Goal: Navigation & Orientation: Find specific page/section

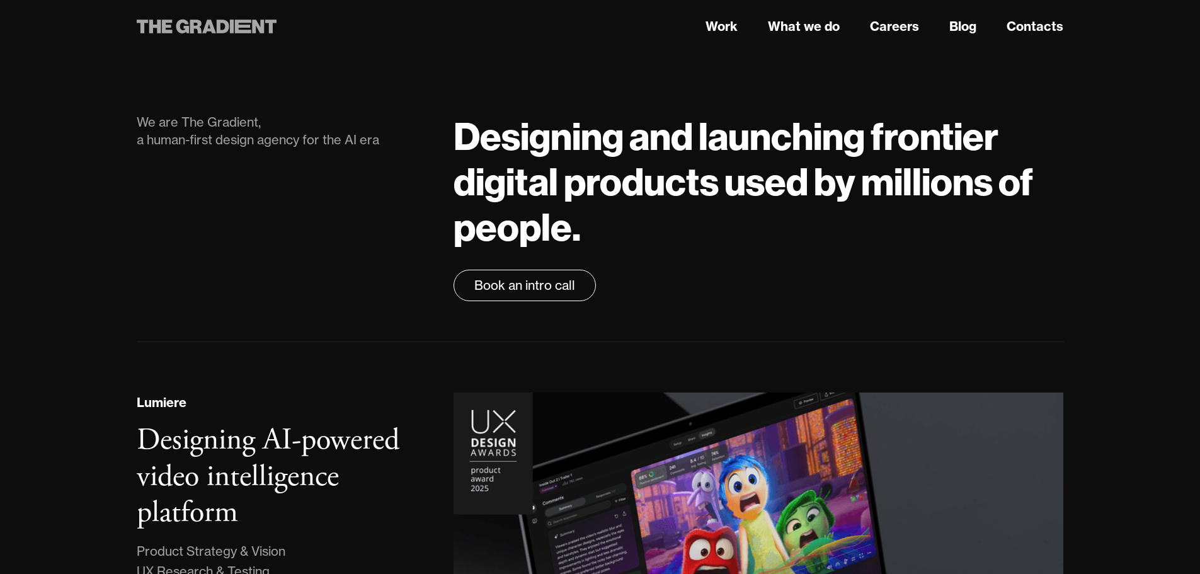
click at [217, 23] on icon at bounding box center [223, 27] width 13 height 14
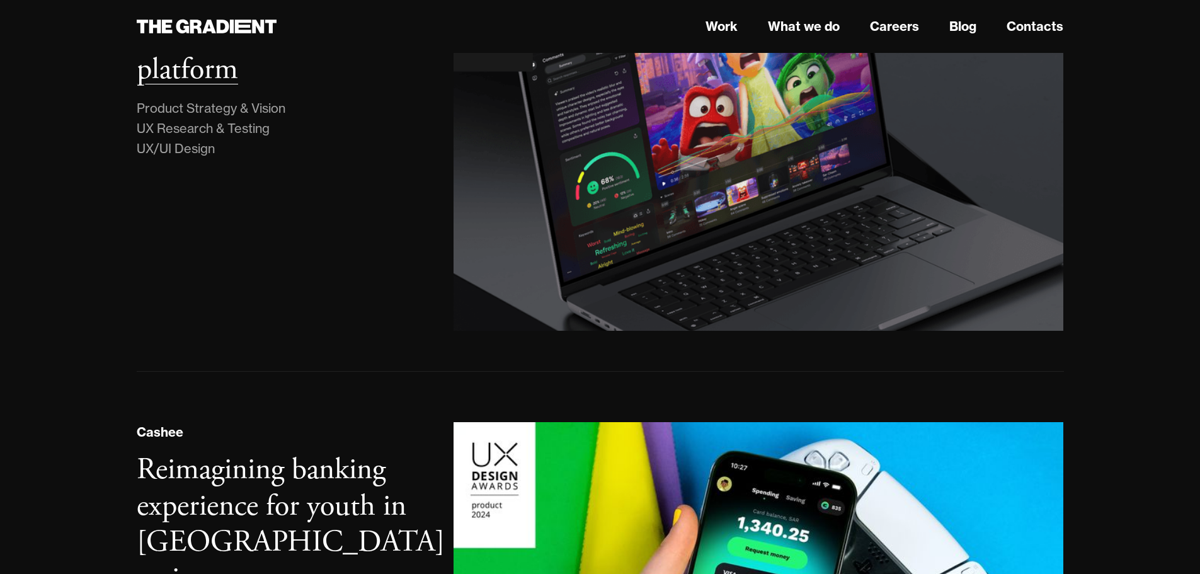
scroll to position [441, 0]
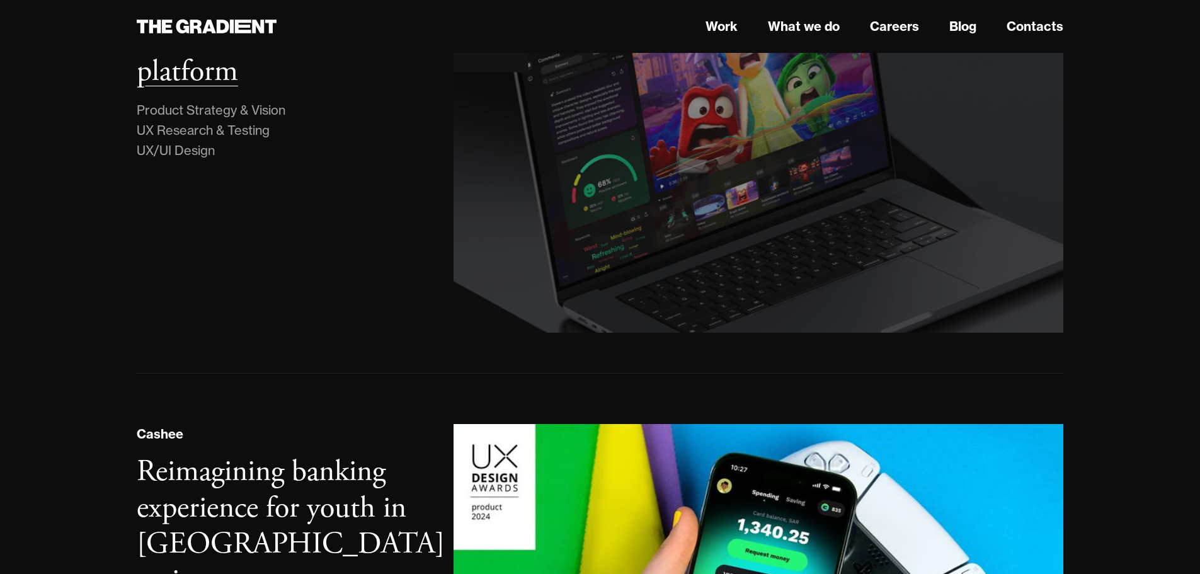
click at [702, 218] on img at bounding box center [759, 142] width 622 height 389
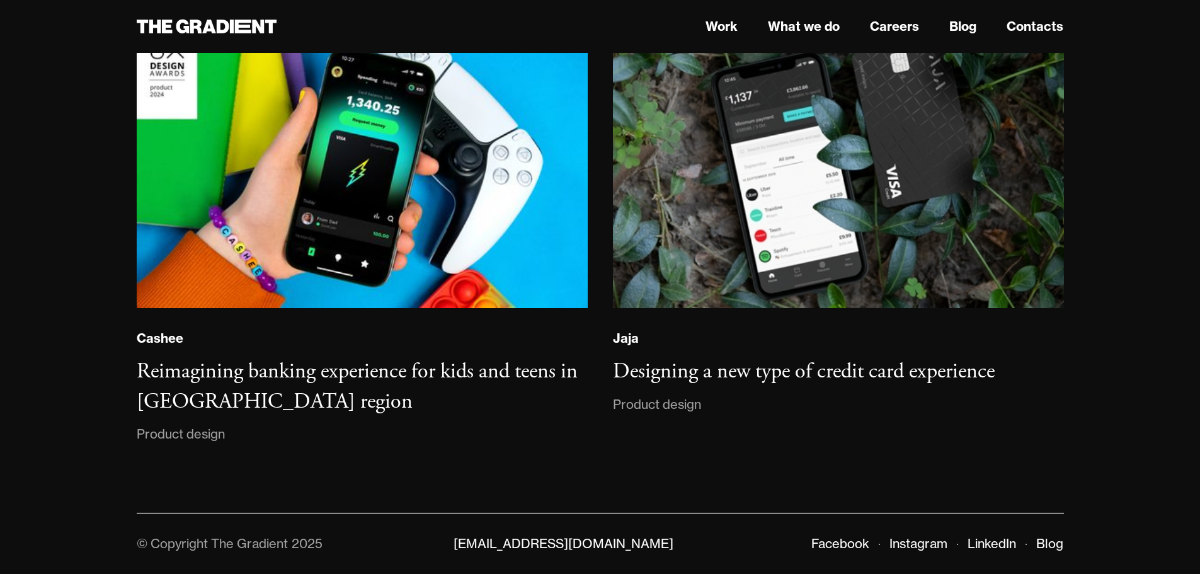
scroll to position [9226, 0]
drag, startPoint x: 1204, startPoint y: 130, endPoint x: 1196, endPoint y: 547, distance: 417.1
click at [803, 20] on link "What we do" at bounding box center [804, 26] width 72 height 19
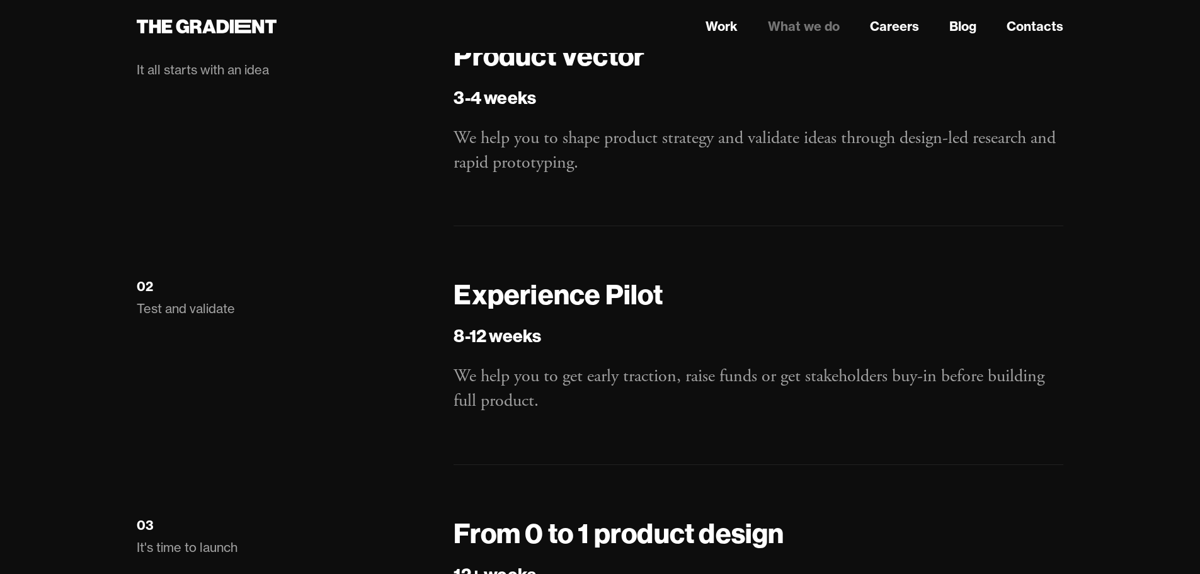
scroll to position [1953, 0]
